Goal: Task Accomplishment & Management: Complete application form

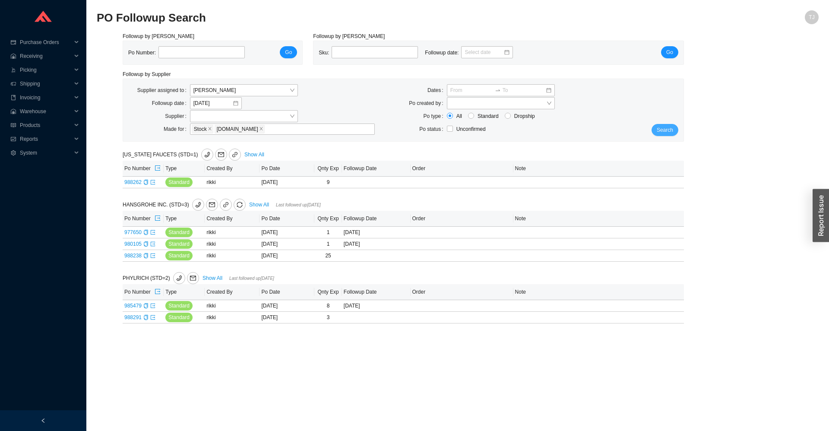
click at [654, 130] on button "Search" at bounding box center [665, 130] width 27 height 12
click at [669, 129] on span "Search" at bounding box center [665, 130] width 16 height 9
click at [156, 183] on td "988262" at bounding box center [143, 183] width 41 height 12
click at [155, 183] on td "988262" at bounding box center [143, 183] width 41 height 12
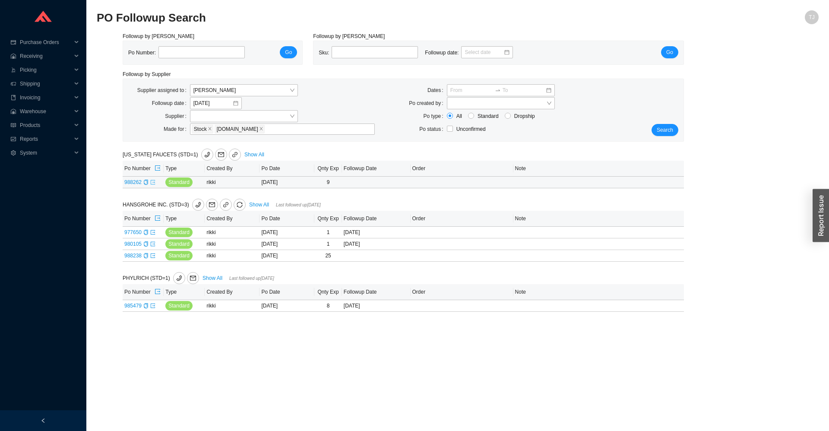
click at [151, 184] on icon "export" at bounding box center [152, 182] width 5 height 5
click at [669, 133] on span "Search" at bounding box center [665, 130] width 16 height 9
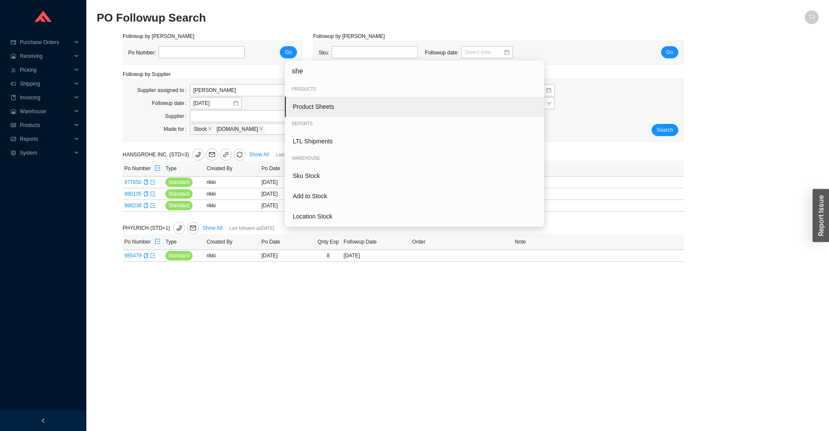
type input "shee"
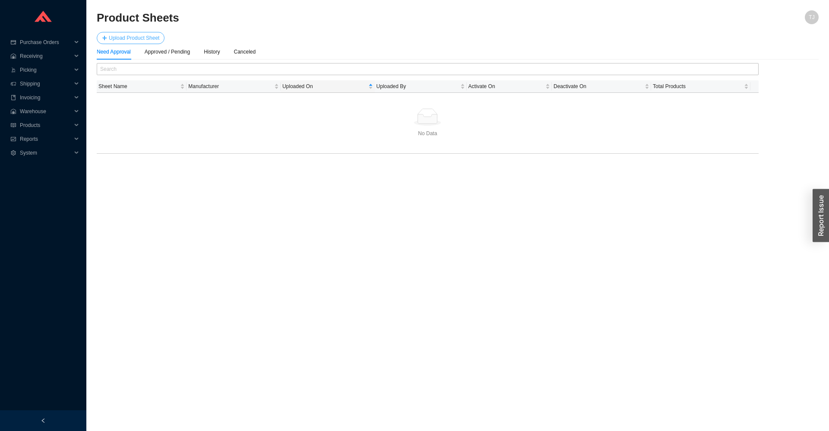
click at [109, 37] on span "Upload Product Sheet" at bounding box center [134, 38] width 51 height 9
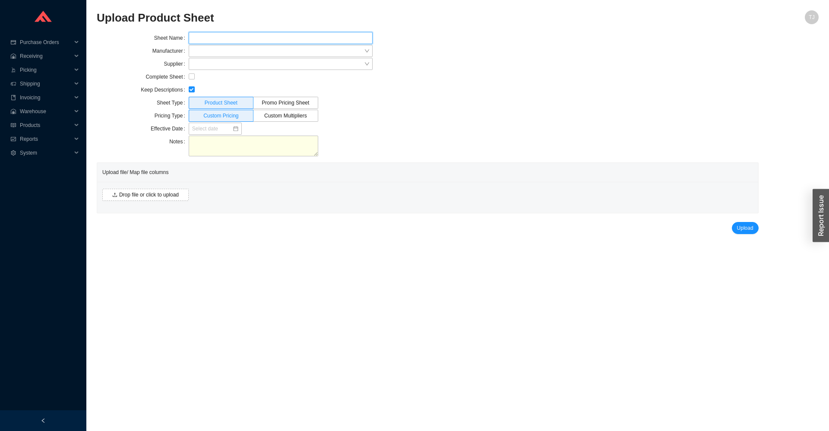
click at [274, 42] on input "text" at bounding box center [281, 38] width 184 height 12
type input "Cal Faucets September 2025"
type input "cal"
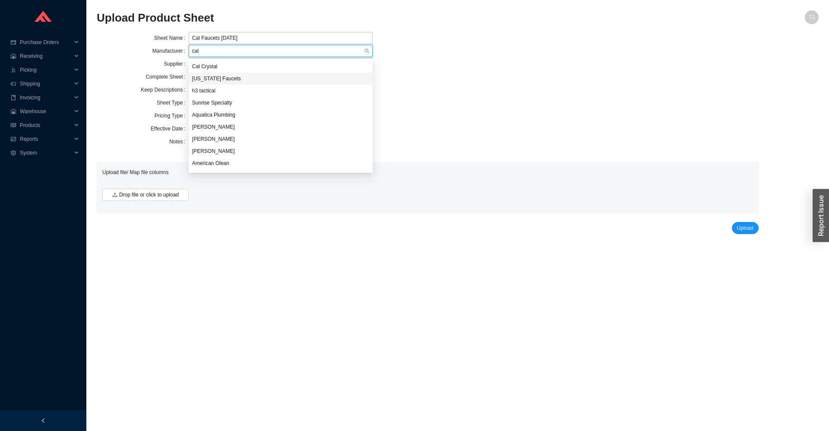
click at [203, 76] on div "California Faucets" at bounding box center [280, 79] width 177 height 8
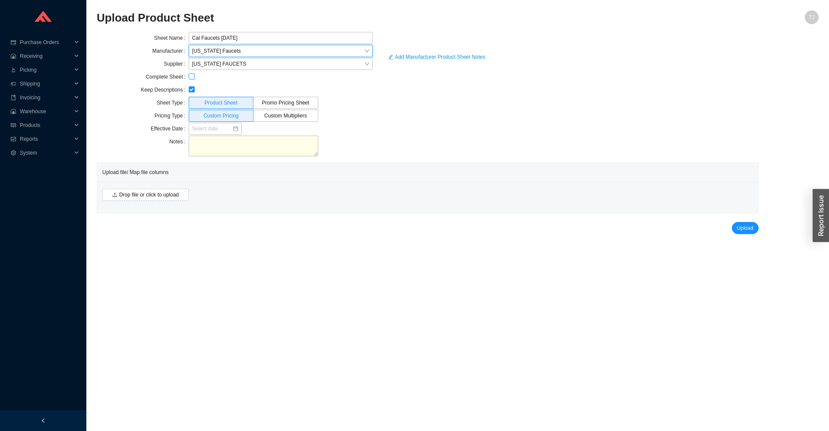
click at [193, 78] on input "checkbox" at bounding box center [192, 76] width 6 height 6
checkbox input "true"
click at [212, 134] on div at bounding box center [215, 129] width 53 height 12
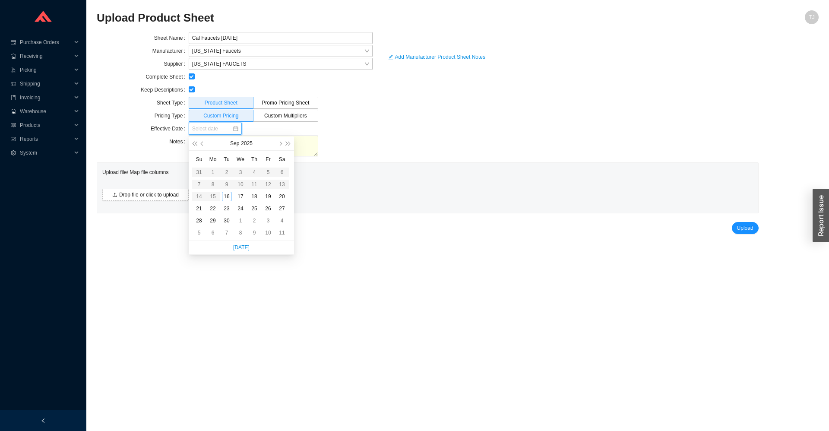
click at [212, 129] on input at bounding box center [212, 128] width 40 height 9
click at [214, 221] on div "29" at bounding box center [213, 221] width 10 height 10
click at [210, 130] on input "09/29/2025" at bounding box center [212, 128] width 40 height 9
type input "09/28/2025"
click at [202, 220] on div "28" at bounding box center [199, 221] width 10 height 10
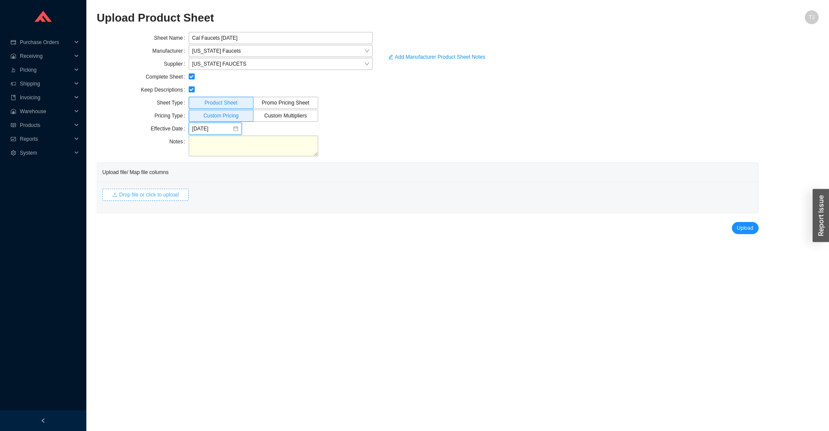
click at [160, 190] on button "Drop file or click to upload" at bounding box center [145, 195] width 86 height 12
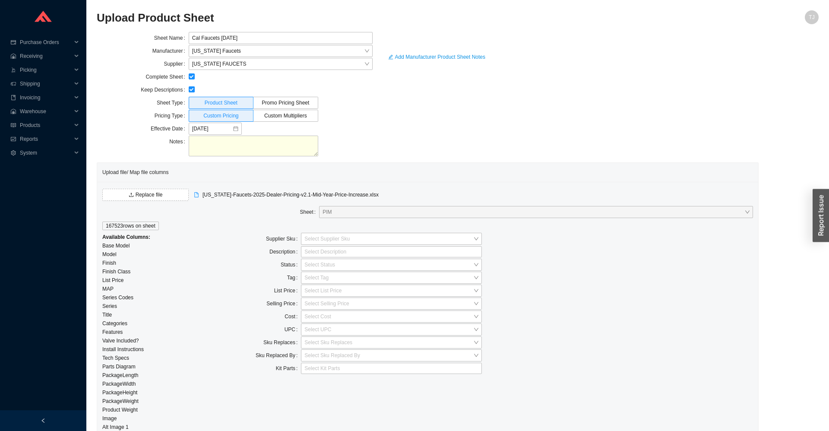
click at [190, 89] on input "checkbox" at bounding box center [192, 89] width 6 height 6
checkbox input "false"
click at [314, 241] on input "search" at bounding box center [388, 238] width 169 height 11
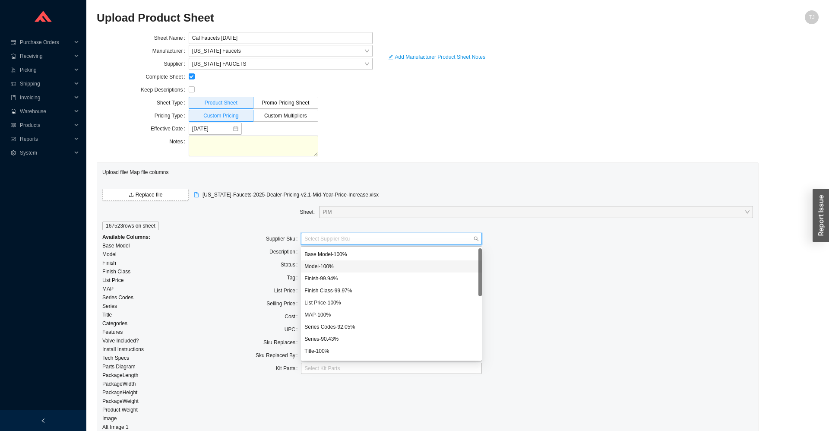
click at [339, 267] on div "Model - 100 %" at bounding box center [391, 267] width 174 height 8
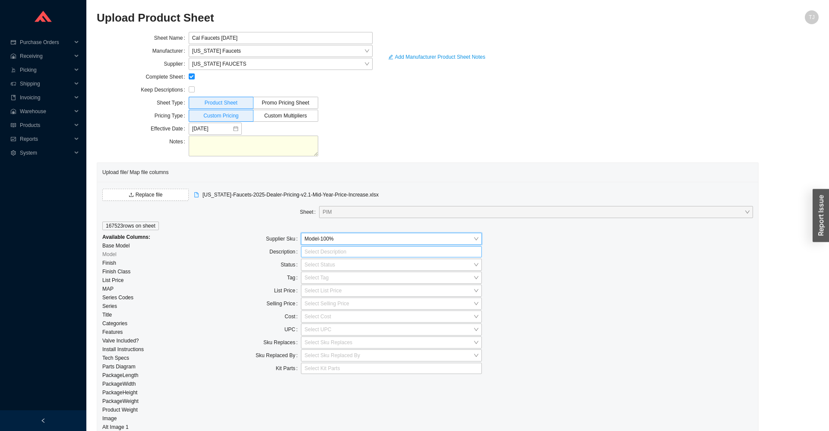
click at [323, 254] on div at bounding box center [388, 251] width 170 height 9
type input "ser"
click at [357, 278] on div "Series - 90.43 %" at bounding box center [391, 279] width 174 height 8
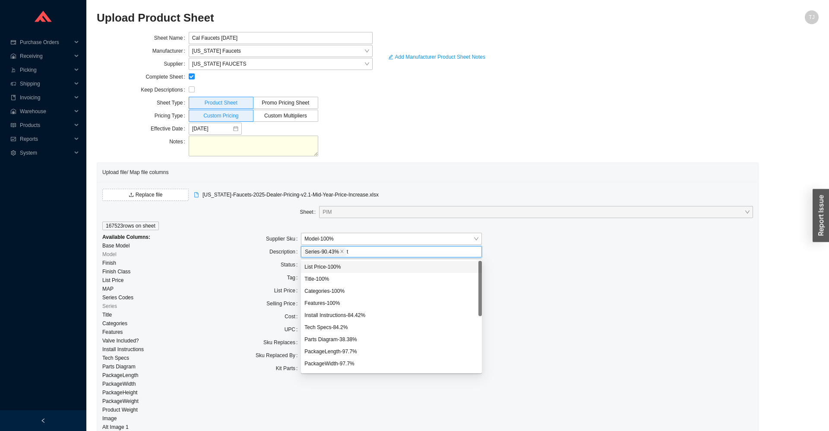
type input "ti"
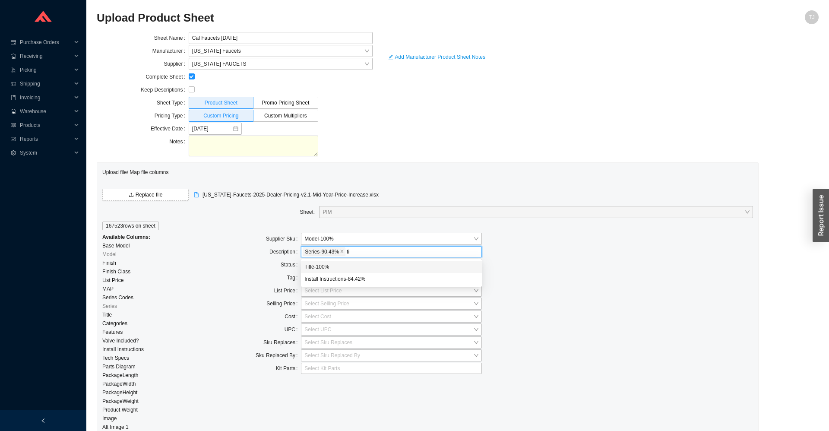
click at [361, 269] on div "Title - 100 %" at bounding box center [391, 267] width 174 height 8
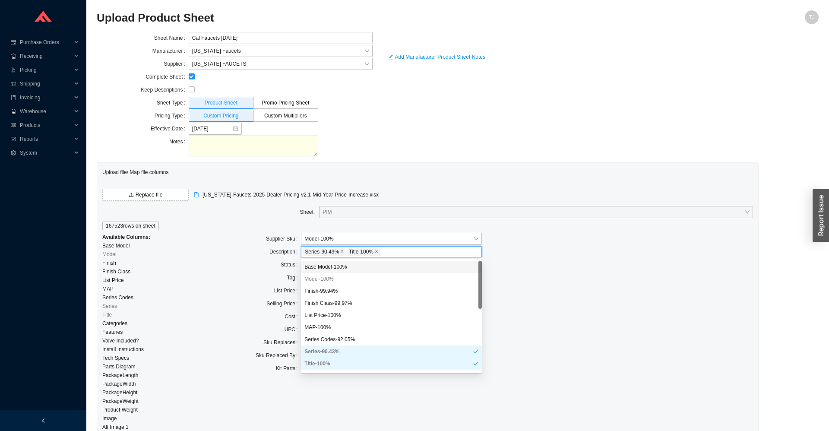
type input "f"
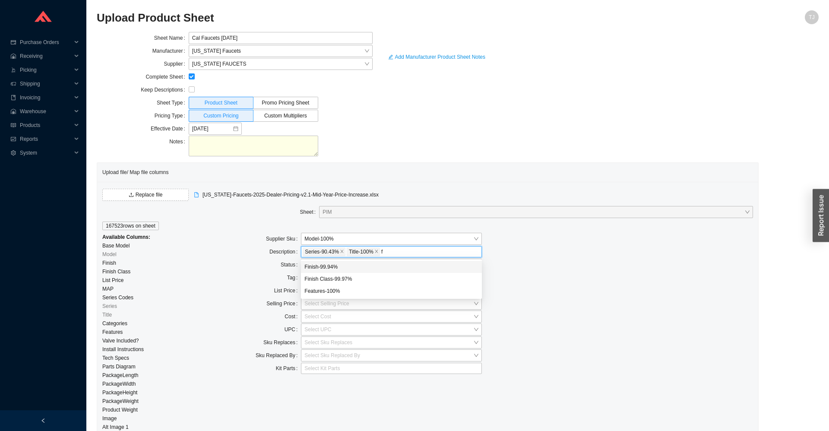
click at [335, 270] on div "Finish - 99.94 %" at bounding box center [391, 267] width 174 height 8
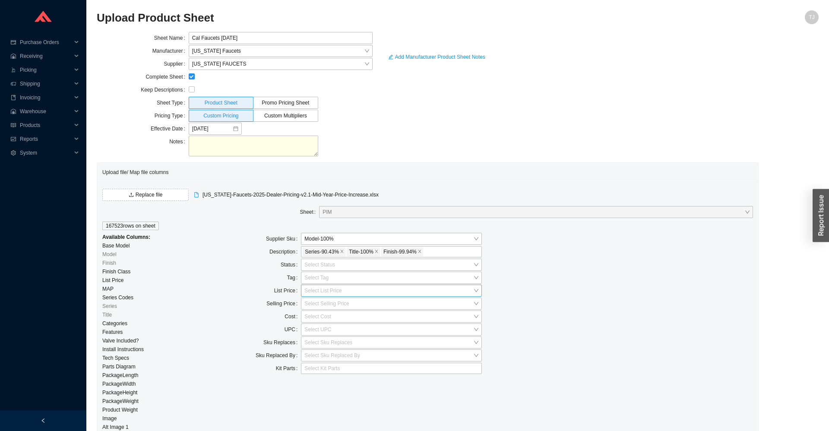
click at [322, 291] on input "search" at bounding box center [388, 290] width 169 height 11
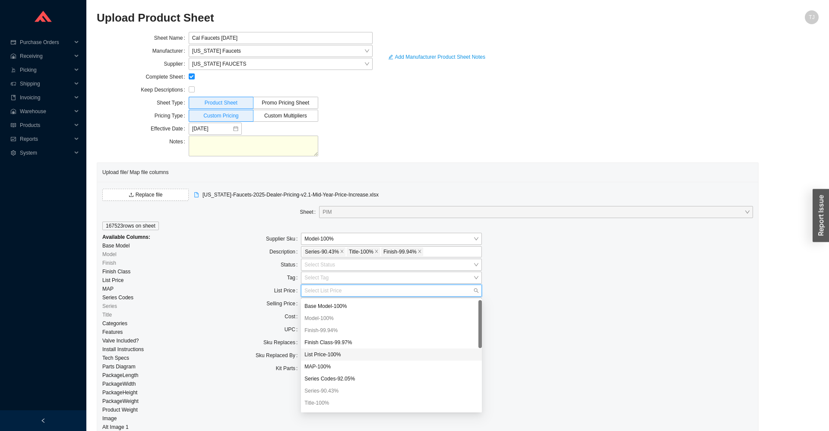
click at [346, 356] on div "List Price - 100 %" at bounding box center [391, 355] width 174 height 8
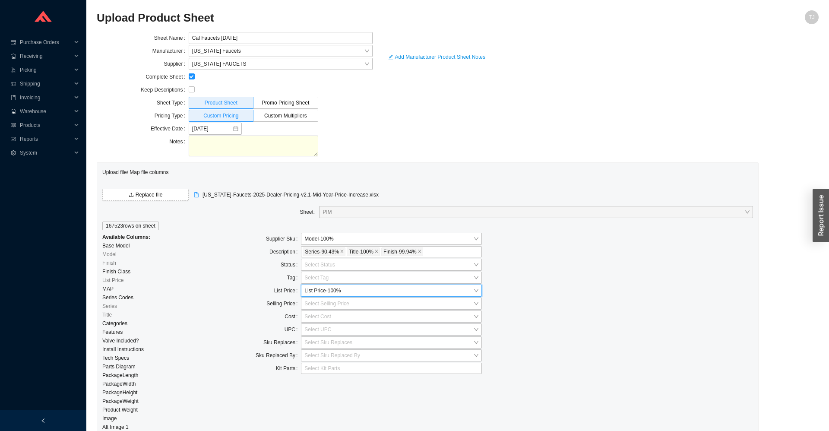
click at [576, 332] on div at bounding box center [640, 329] width 226 height 13
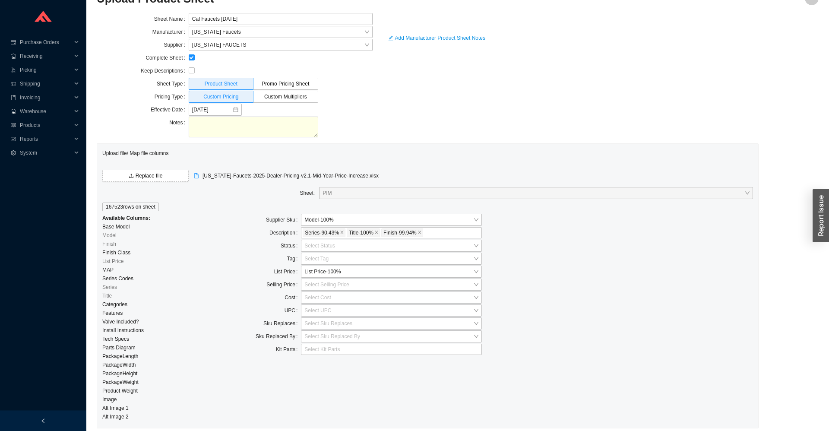
scroll to position [46, 0]
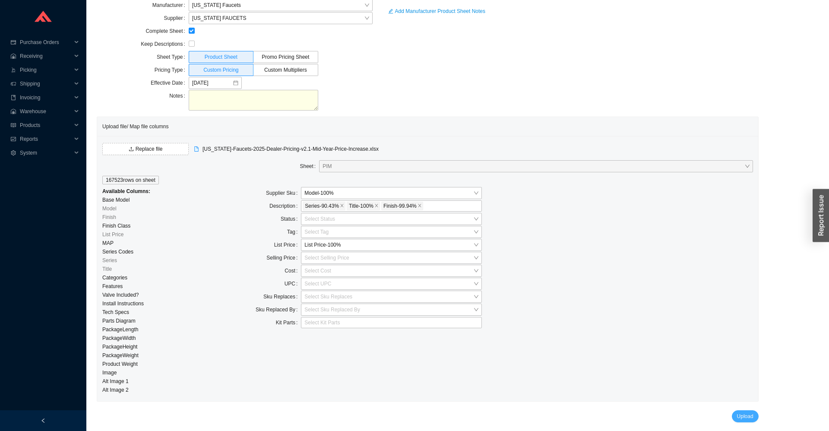
click at [745, 416] on span "Upload" at bounding box center [745, 416] width 16 height 9
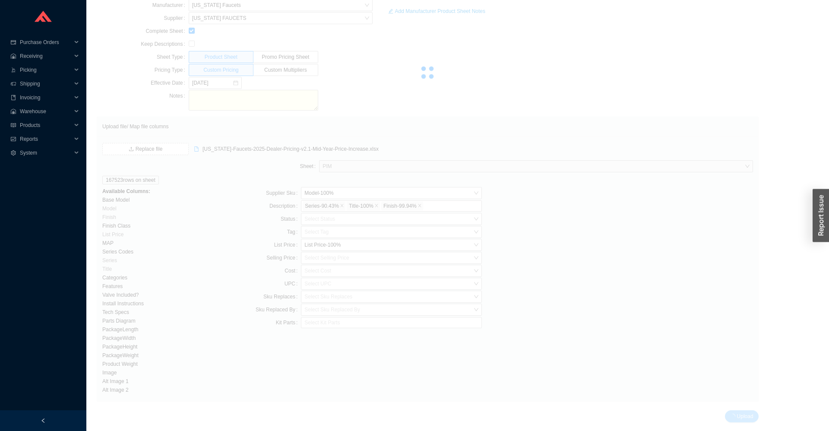
scroll to position [0, 0]
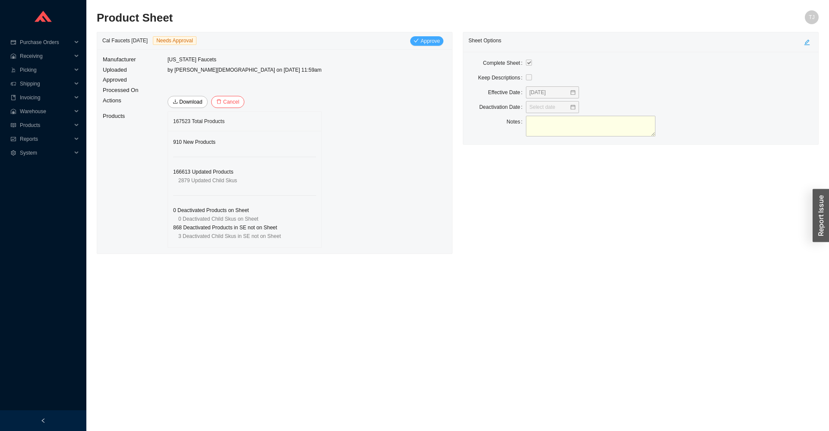
click at [429, 39] on span "Approve" at bounding box center [430, 41] width 19 height 9
click at [483, 79] on span "Yes" at bounding box center [485, 77] width 9 height 9
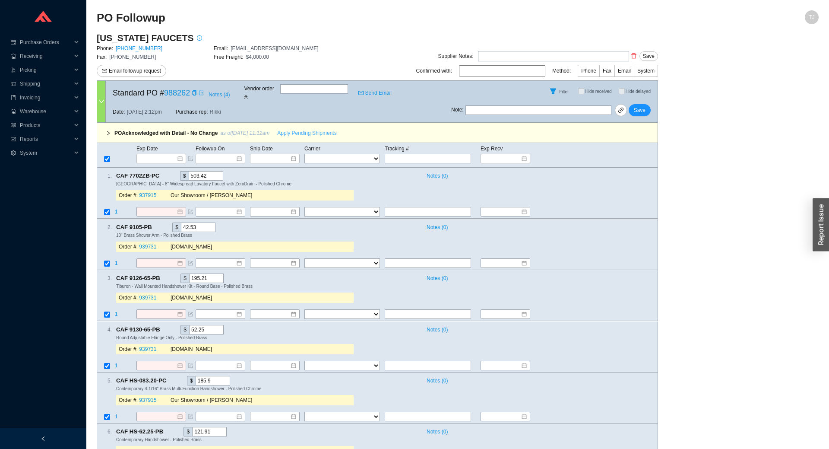
click at [308, 129] on span "Apply Pending Shipments" at bounding box center [306, 133] width 59 height 9
click at [157, 224] on icon "copy" at bounding box center [157, 227] width 6 height 6
click at [149, 244] on link "939731" at bounding box center [147, 247] width 17 height 6
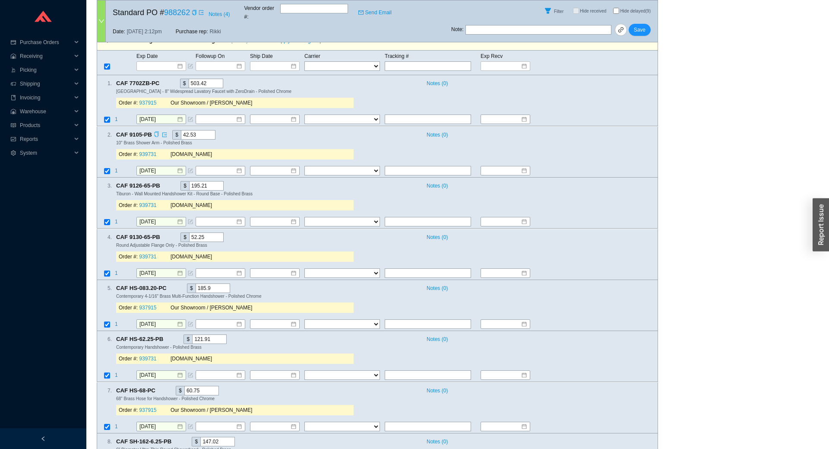
scroll to position [190, 0]
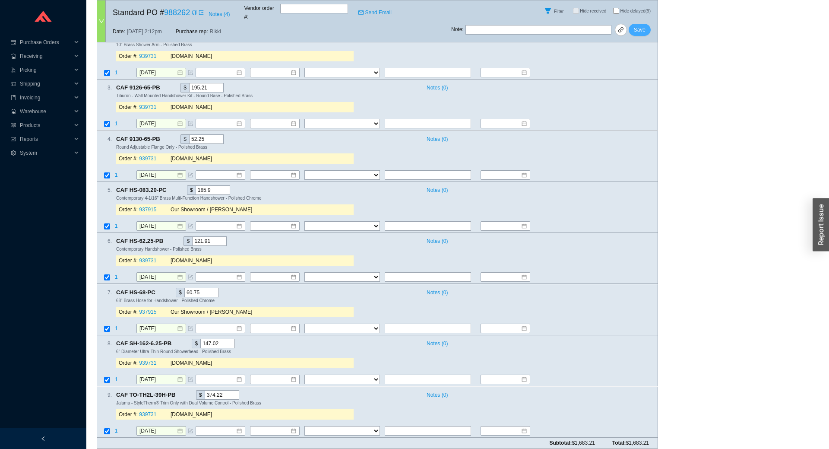
click at [642, 25] on span "Save" at bounding box center [640, 29] width 12 height 9
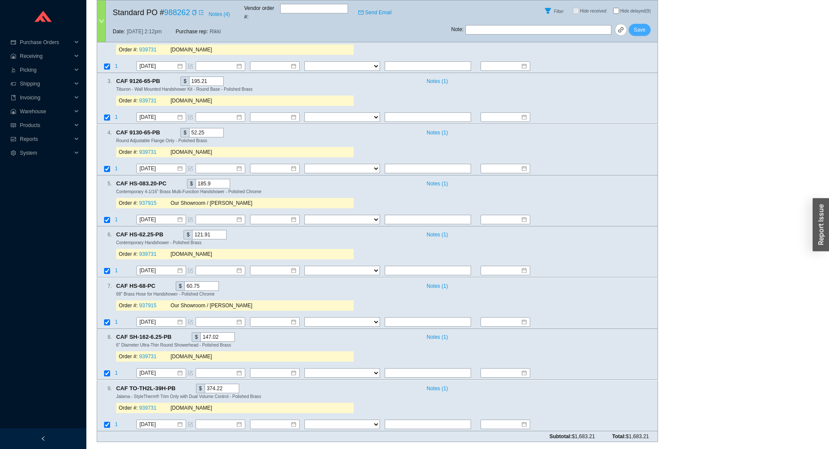
scroll to position [170, 0]
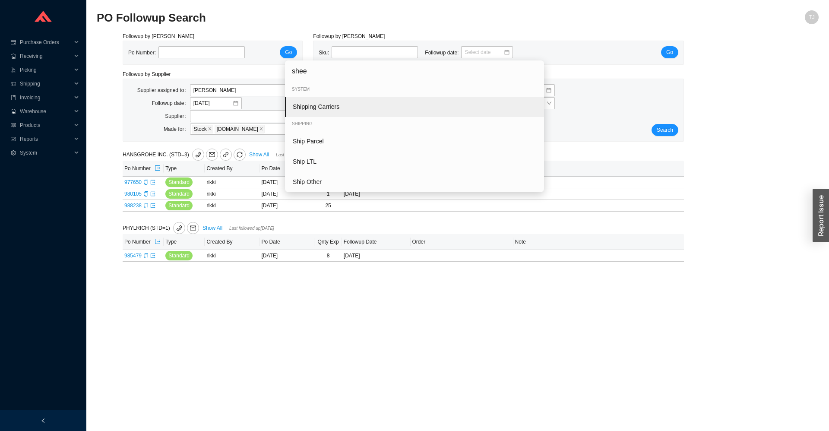
type input "sheet"
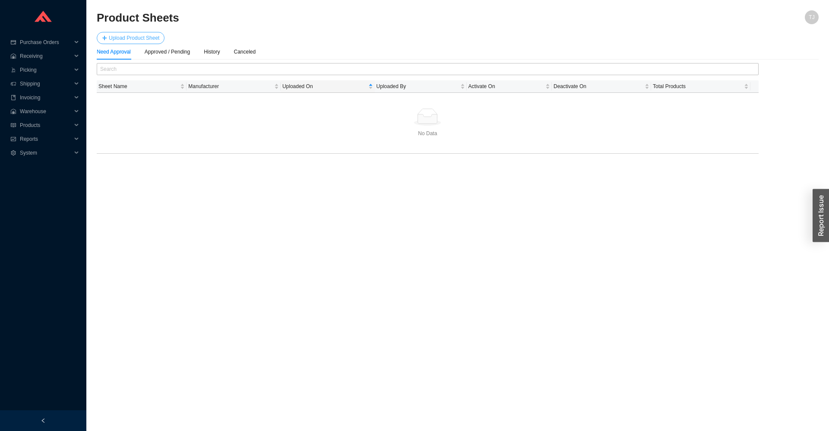
click at [139, 34] on span "Upload Product Sheet" at bounding box center [134, 38] width 51 height 9
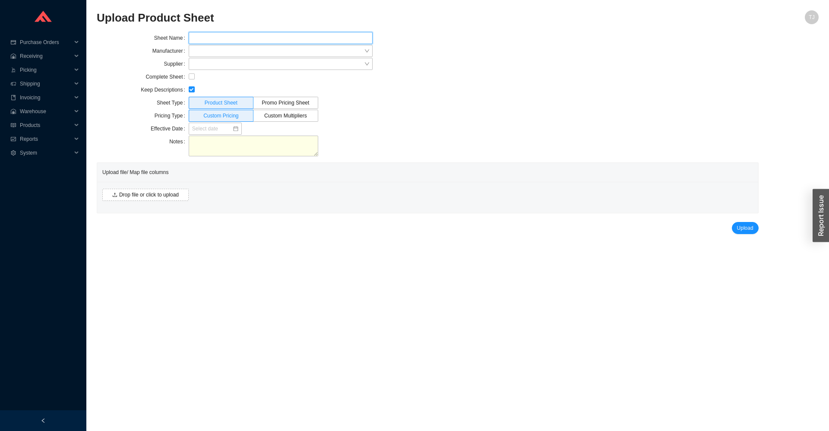
click at [229, 40] on input "text" at bounding box center [281, 38] width 184 height 12
type input "Baci October 2025"
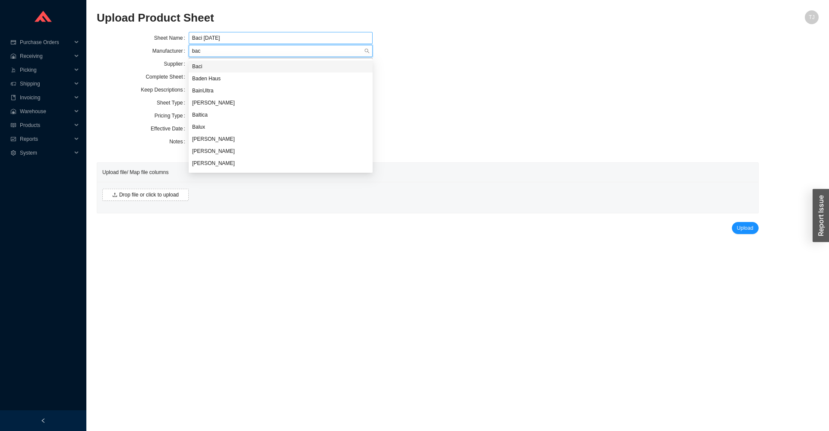
type input "baci"
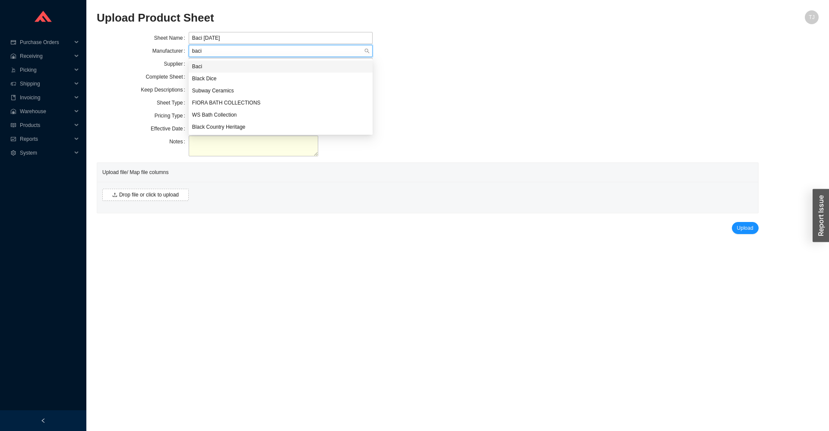
click at [207, 62] on div "Baci" at bounding box center [281, 66] width 184 height 12
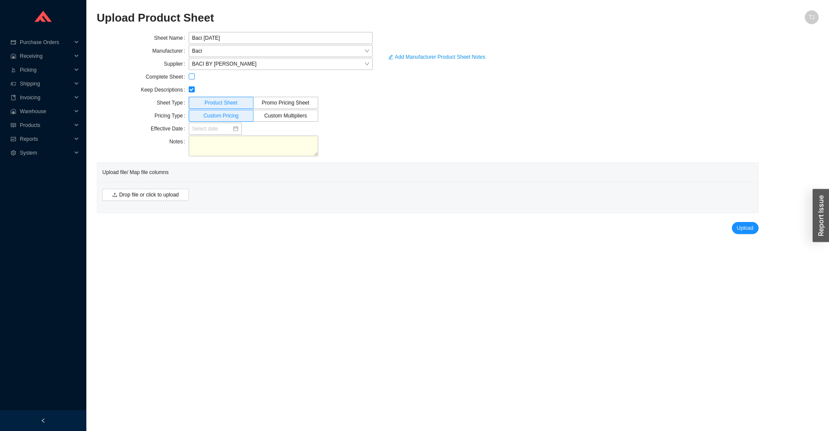
click at [192, 79] on input "checkbox" at bounding box center [192, 76] width 6 height 6
checkbox input "true"
click at [193, 90] on input "checkbox" at bounding box center [192, 89] width 6 height 6
checkbox input "false"
click at [206, 137] on textarea at bounding box center [254, 146] width 130 height 21
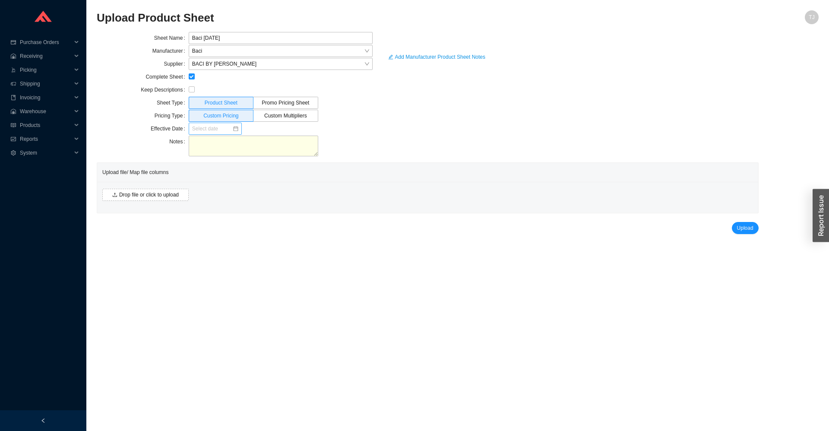
click at [206, 132] on input at bounding box center [212, 128] width 40 height 9
type input "10/01/2025"
click at [240, 221] on div "1" at bounding box center [241, 221] width 10 height 10
click at [126, 193] on span "Drop file or click to upload" at bounding box center [149, 194] width 60 height 9
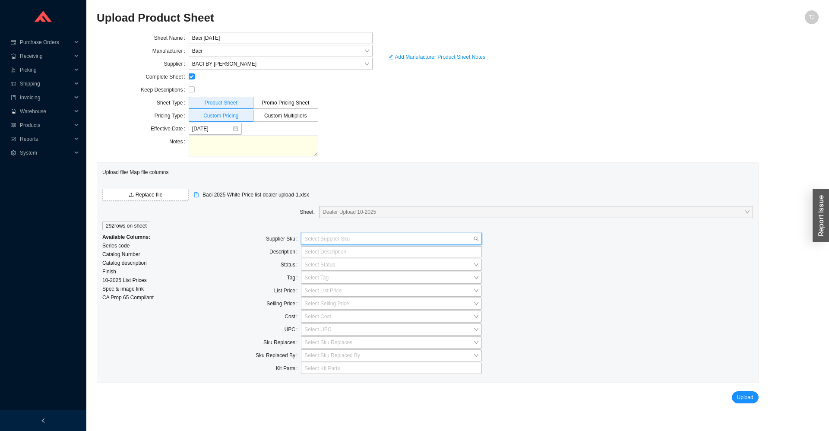
click at [336, 239] on input "search" at bounding box center [388, 238] width 169 height 11
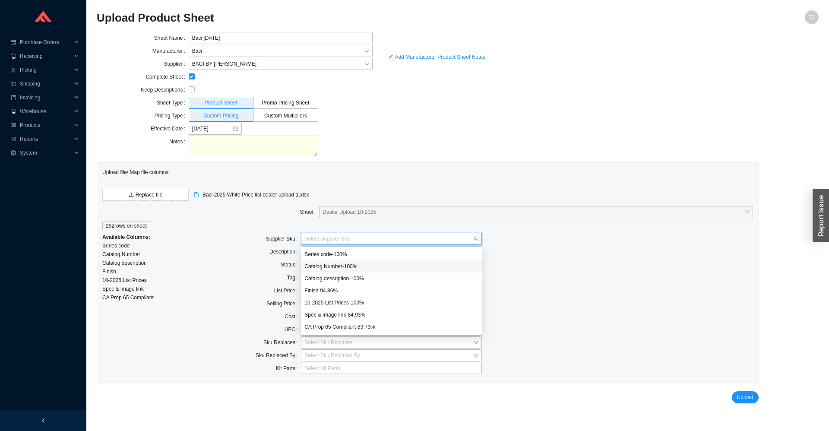
click at [342, 265] on div "Catalog Number - 100 %" at bounding box center [391, 267] width 174 height 8
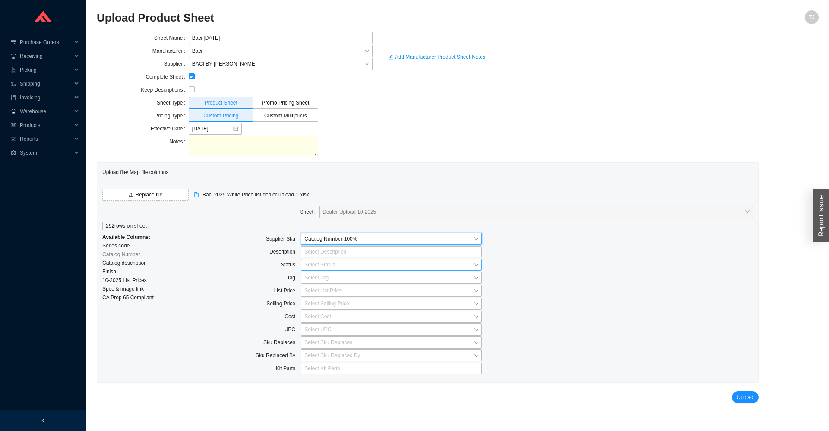
click at [323, 262] on input "search" at bounding box center [388, 264] width 169 height 11
click at [319, 254] on div at bounding box center [388, 251] width 170 height 9
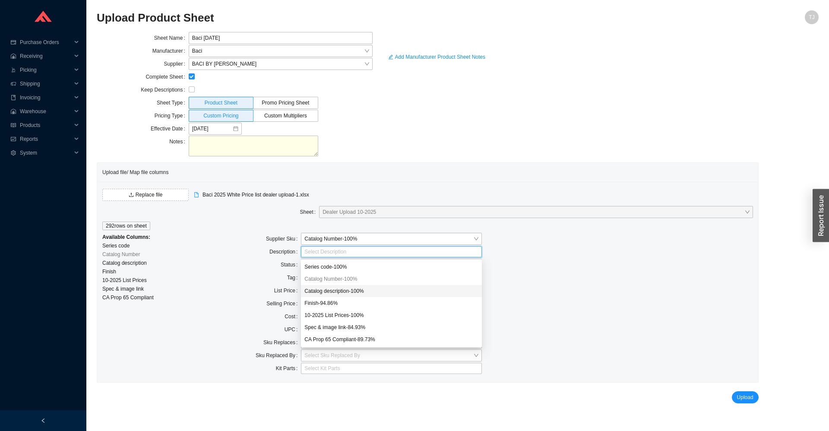
click at [347, 291] on div "Catalog description - 100 %" at bounding box center [391, 291] width 174 height 8
click at [332, 302] on div "Finish - 94.86 %" at bounding box center [391, 303] width 174 height 8
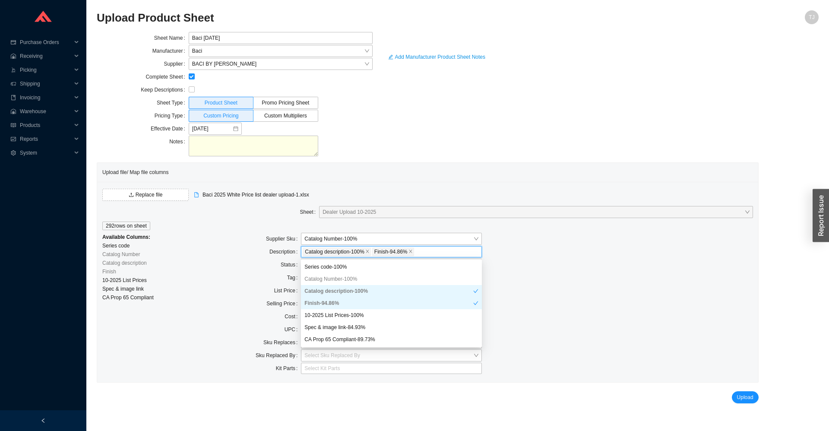
click at [632, 309] on div at bounding box center [640, 304] width 226 height 13
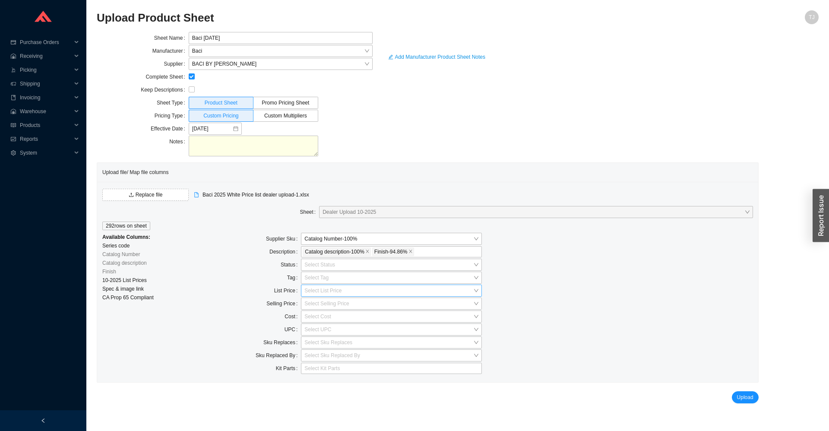
click at [309, 296] on input "search" at bounding box center [388, 290] width 169 height 11
click at [363, 357] on div "10-2025 List Prices - 100 %" at bounding box center [391, 355] width 174 height 8
click at [735, 397] on button "Upload" at bounding box center [745, 397] width 27 height 12
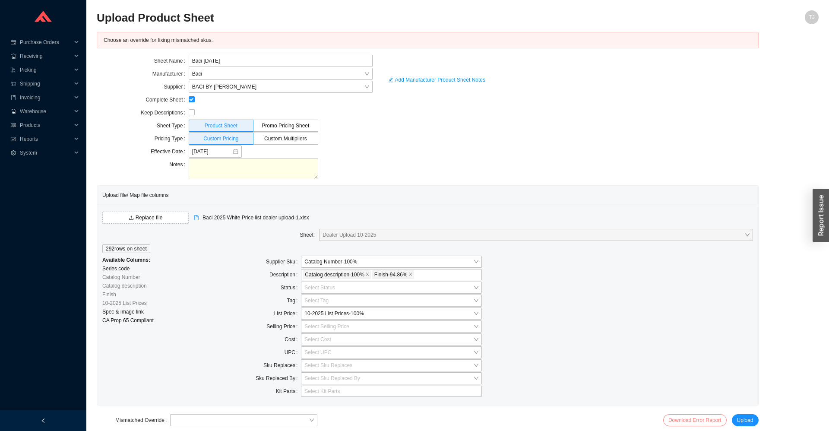
click at [686, 417] on link "Download Error Report" at bounding box center [695, 420] width 53 height 6
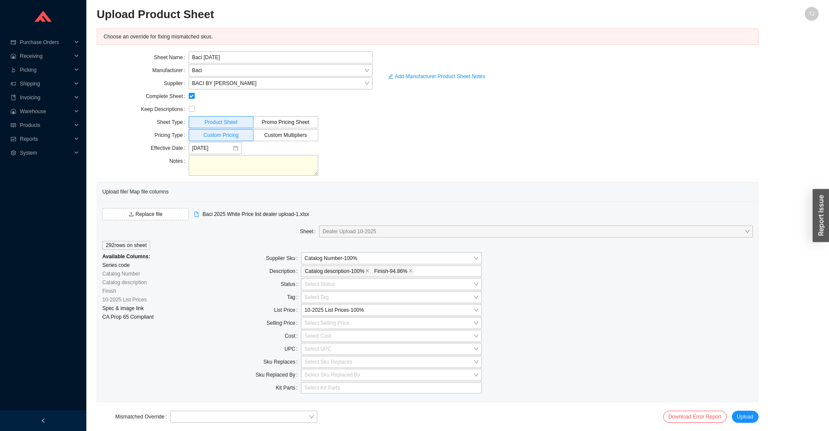
scroll to position [5, 0]
click at [233, 405] on div "Choose an override for fixing mismatched skus. Sheet Name Baci October 2025 Man…" at bounding box center [428, 224] width 662 height 395
click at [231, 416] on input "search" at bounding box center [241, 415] width 135 height 11
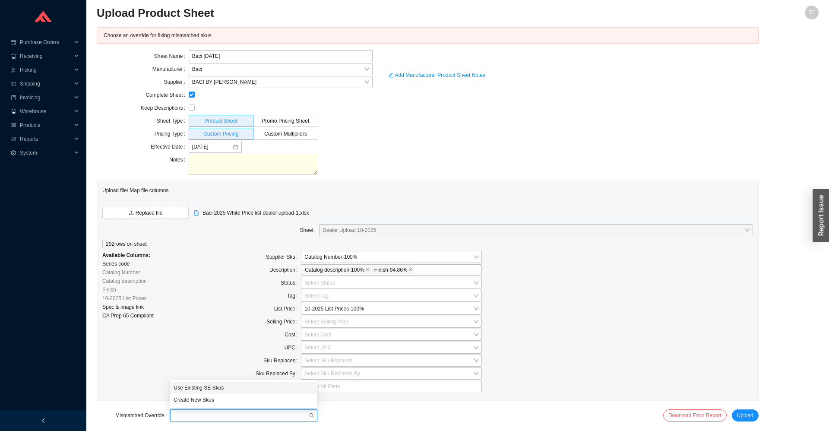
click at [200, 387] on div "Use Existing SE Skus" at bounding box center [244, 388] width 140 height 8
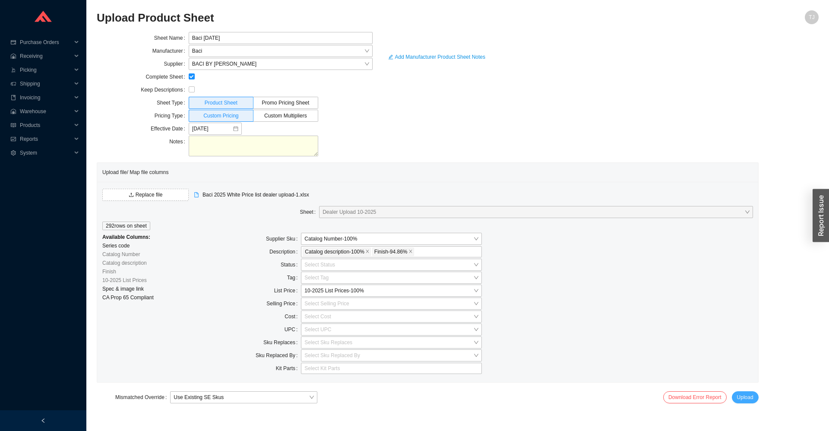
click at [749, 403] on button "Upload" at bounding box center [745, 397] width 27 height 12
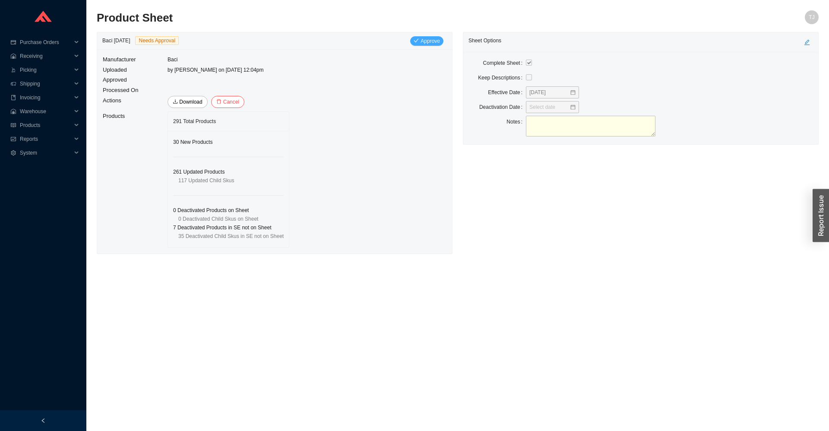
click at [427, 40] on span "Approve" at bounding box center [430, 41] width 19 height 9
click at [488, 80] on span "Yes" at bounding box center [485, 77] width 9 height 9
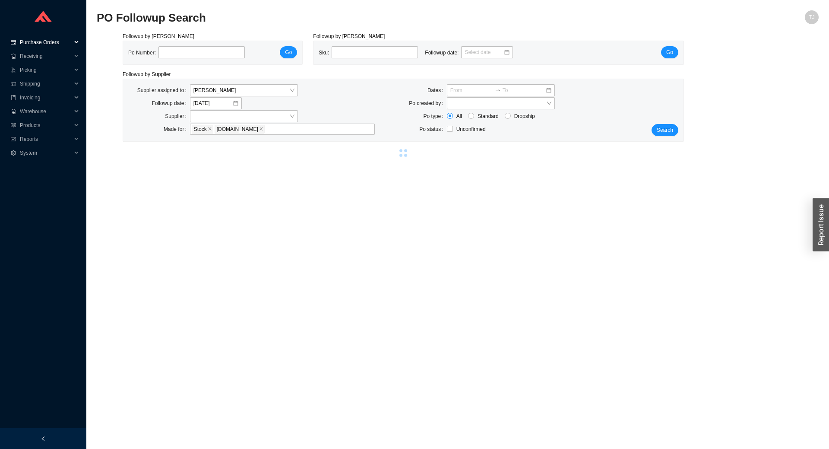
click at [40, 41] on span "Purchase Orders" at bounding box center [46, 42] width 52 height 14
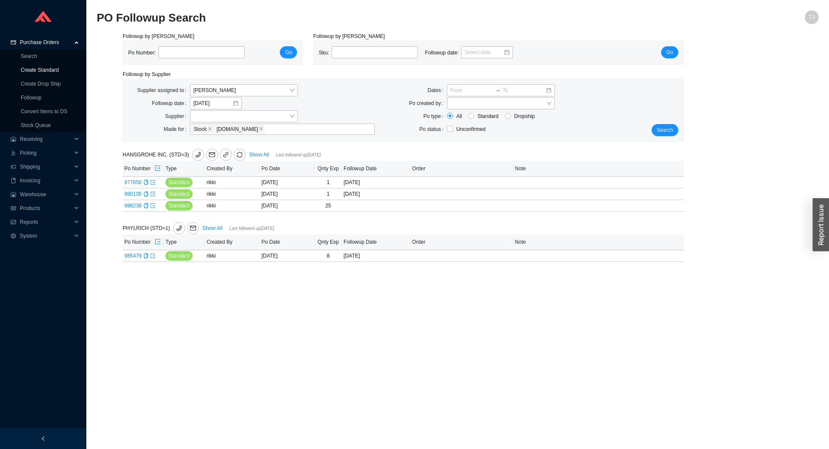
click at [38, 67] on link "Create Standard" at bounding box center [40, 70] width 38 height 6
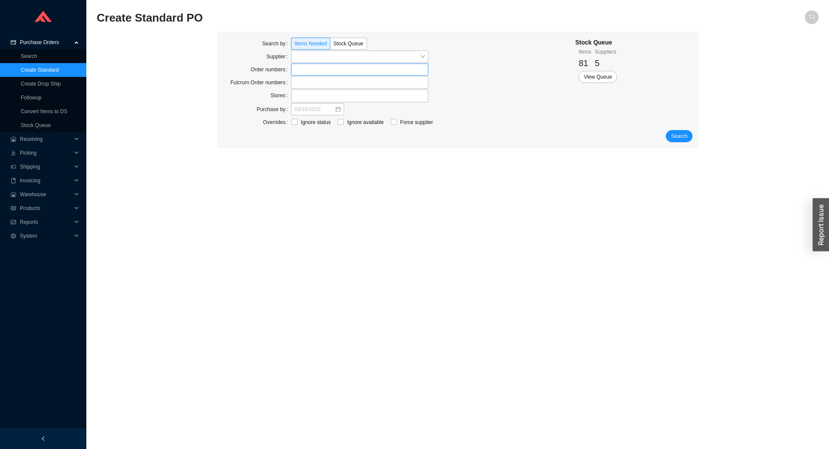
click at [316, 69] on label at bounding box center [359, 69] width 137 height 12
click at [298, 69] on input at bounding box center [295, 70] width 6 height 10
drag, startPoint x: 625, startPoint y: 123, endPoint x: 653, endPoint y: 130, distance: 29.3
click at [630, 125] on div "Stock Queue Items 81 Suppliers 5 View Queue" at bounding box center [633, 84] width 117 height 93
click at [679, 136] on span "Search" at bounding box center [679, 137] width 16 height 9
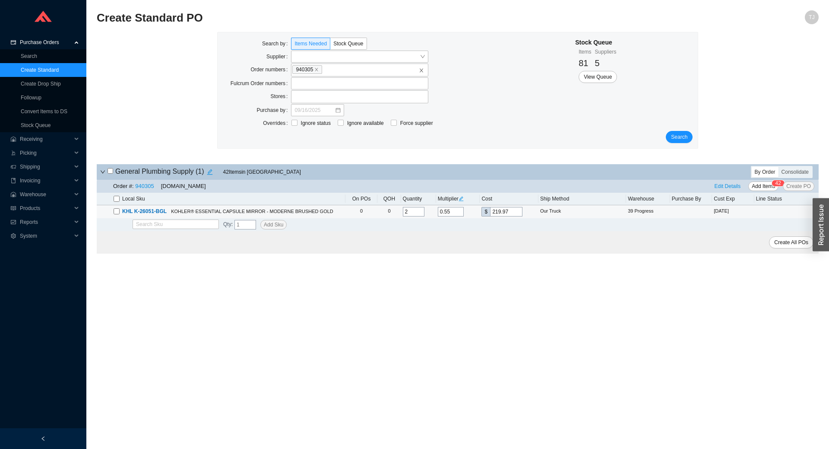
click at [115, 209] on input "checkbox" at bounding box center [117, 211] width 6 height 6
checkbox input "true"
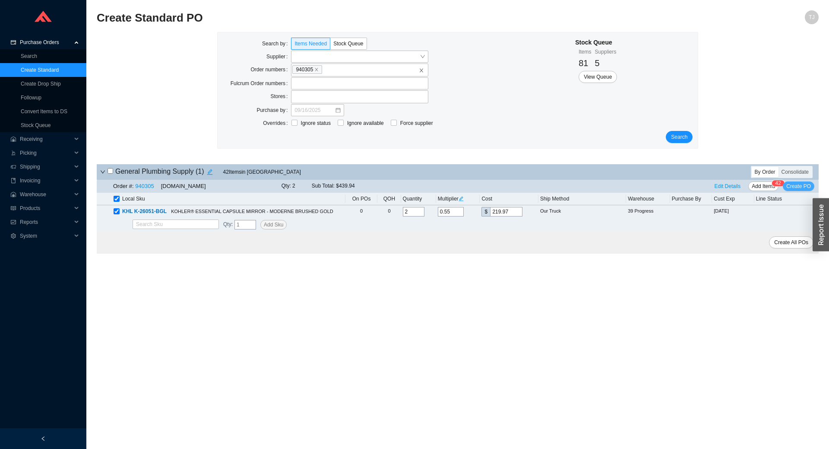
click at [795, 187] on span "Create PO" at bounding box center [798, 186] width 25 height 9
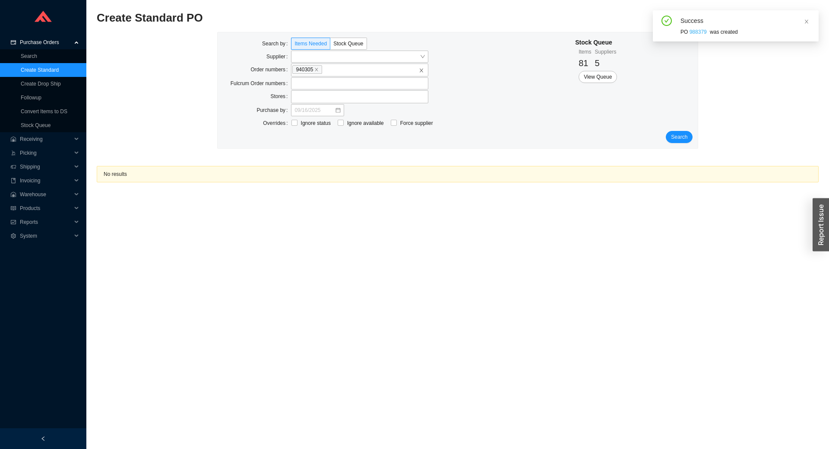
click at [693, 33] on link "988379" at bounding box center [698, 32] width 17 height 6
